Goal: Task Accomplishment & Management: Use online tool/utility

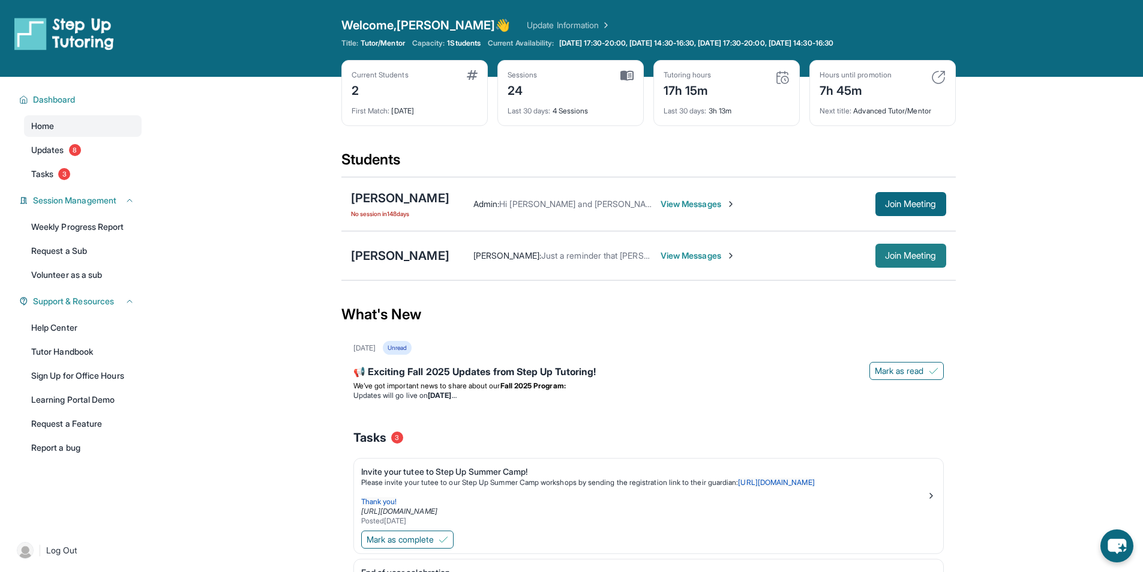
click at [910, 261] on button "Join Meeting" at bounding box center [911, 256] width 71 height 24
